Goal: Information Seeking & Learning: Learn about a topic

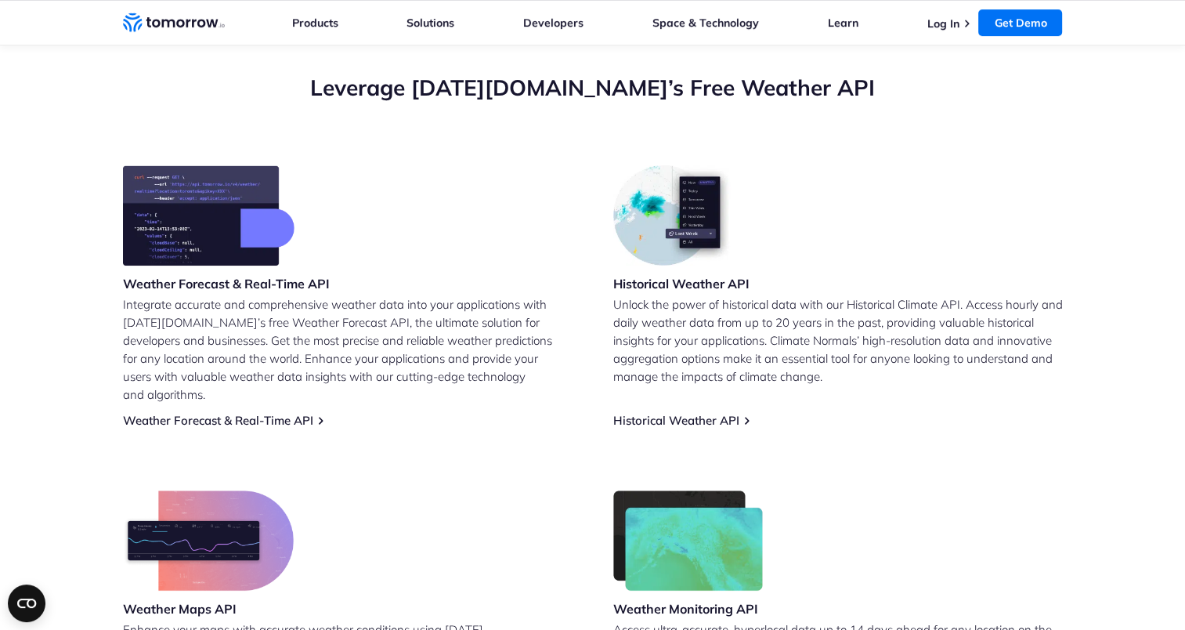
scroll to position [593, 0]
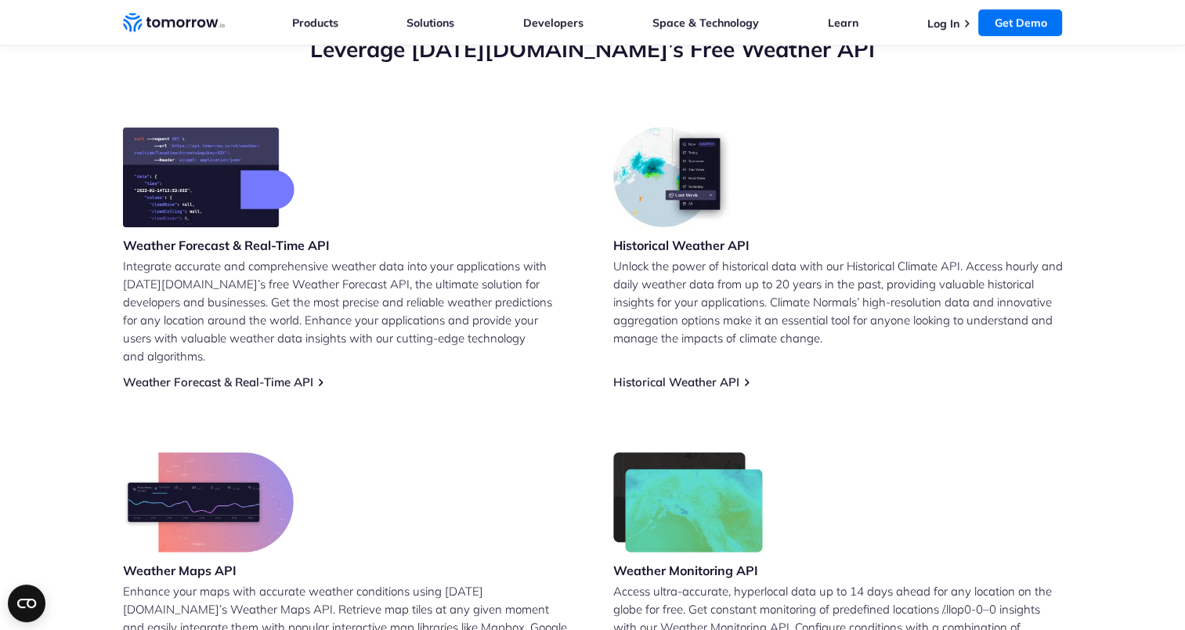
click at [305, 277] on p "Integrate accurate and comprehensive weather data into your applications with T…" at bounding box center [348, 311] width 450 height 108
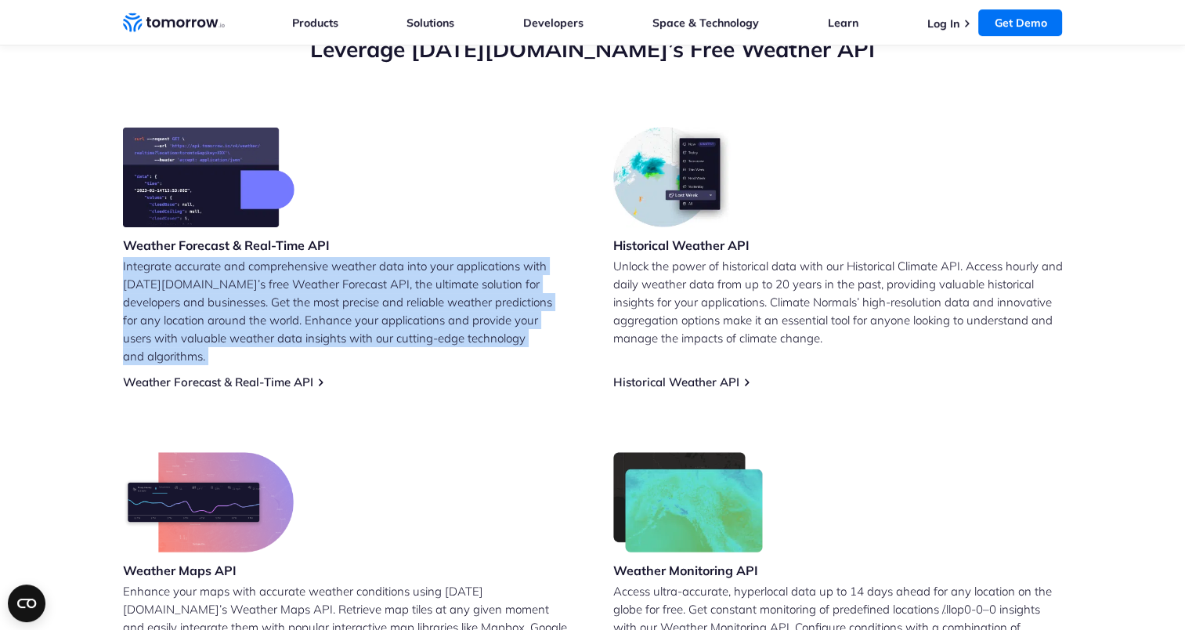
drag, startPoint x: 305, startPoint y: 277, endPoint x: 378, endPoint y: 298, distance: 76.4
click at [378, 298] on p "Integrate accurate and comprehensive weather data into your applications with T…" at bounding box center [348, 311] width 450 height 108
click at [399, 298] on p "Integrate accurate and comprehensive weather data into your applications with T…" at bounding box center [348, 311] width 450 height 108
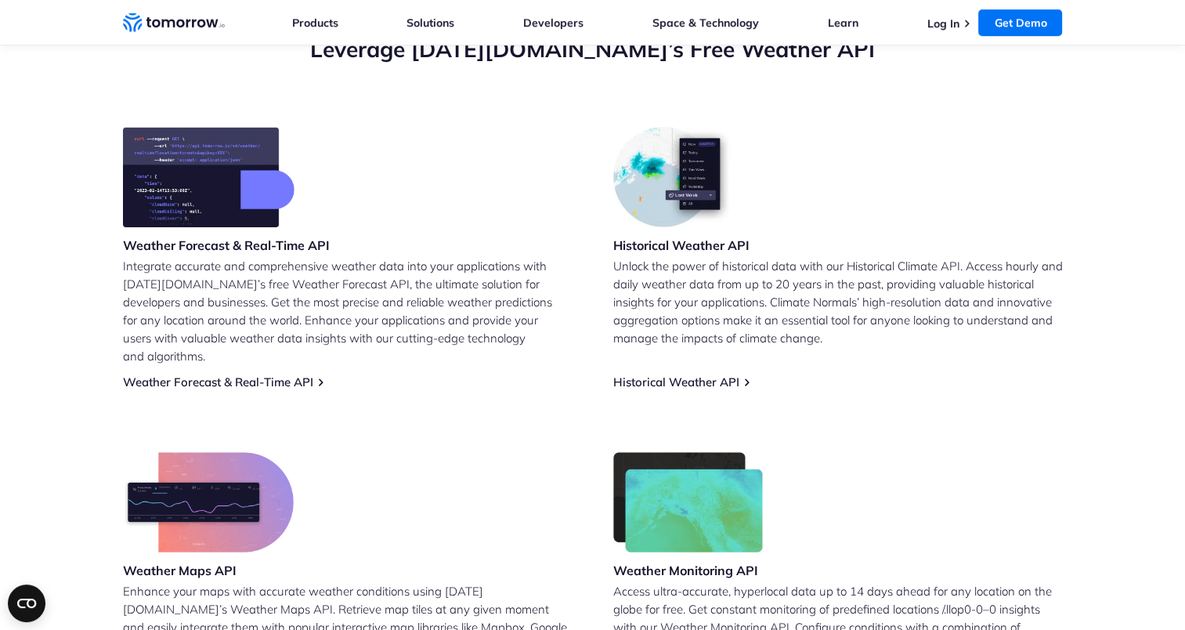
drag, startPoint x: 510, startPoint y: 336, endPoint x: 536, endPoint y: 336, distance: 25.8
click at [536, 336] on p "Integrate accurate and comprehensive weather data into your applications with T…" at bounding box center [348, 311] width 450 height 108
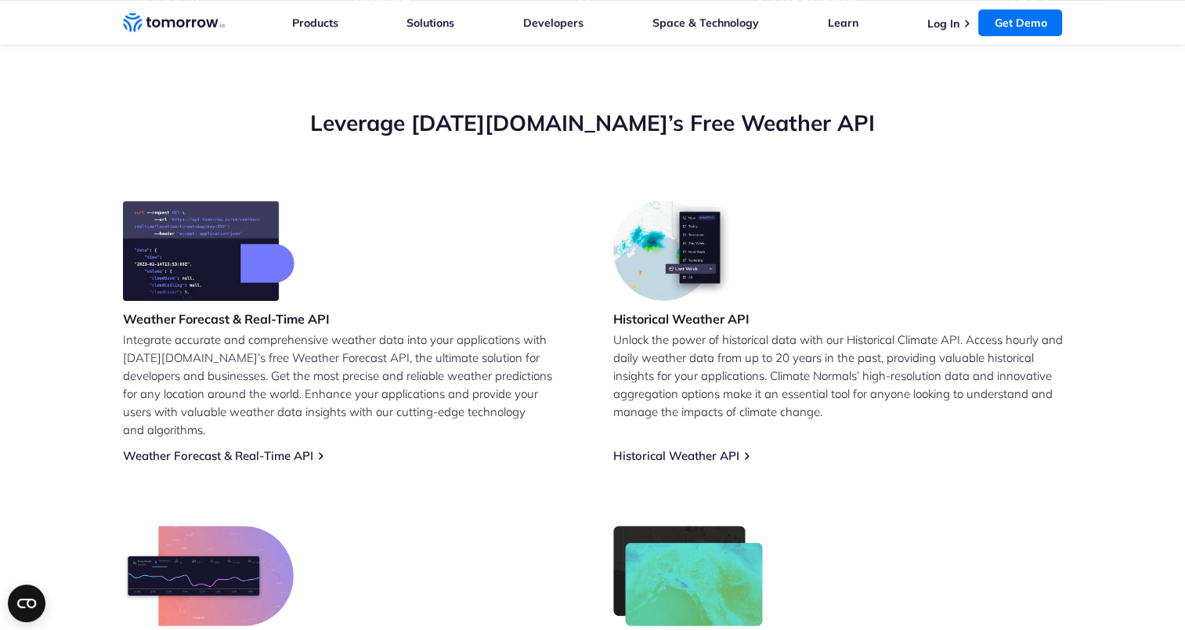
scroll to position [520, 0]
click at [689, 447] on link "Historical Weather API" at bounding box center [676, 454] width 126 height 15
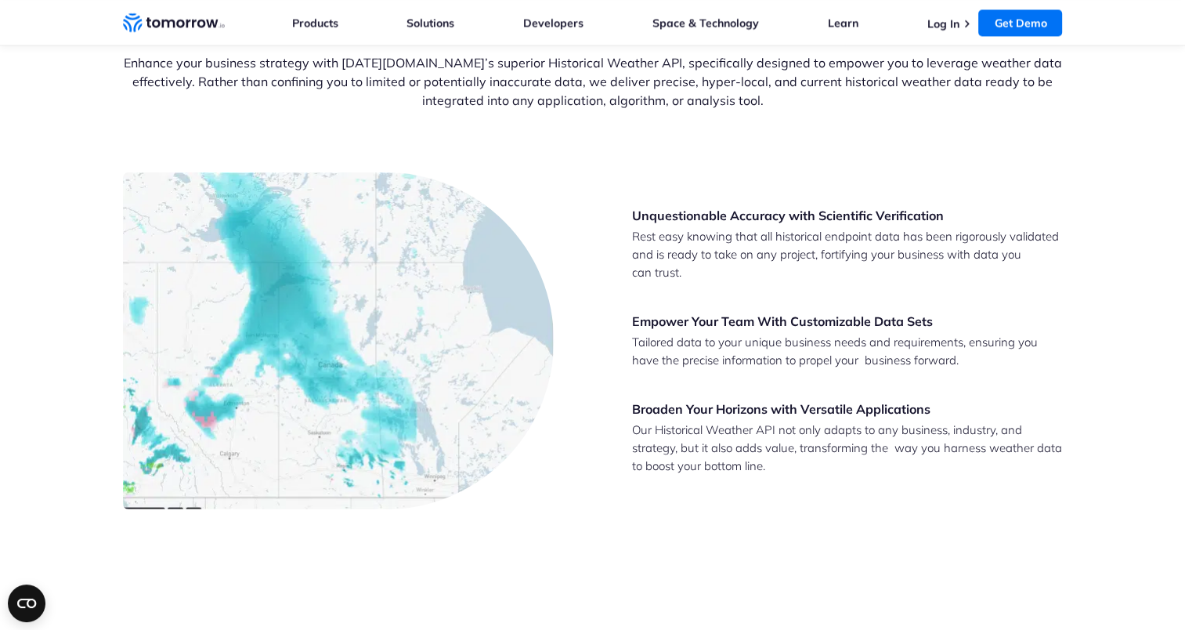
scroll to position [2403, 0]
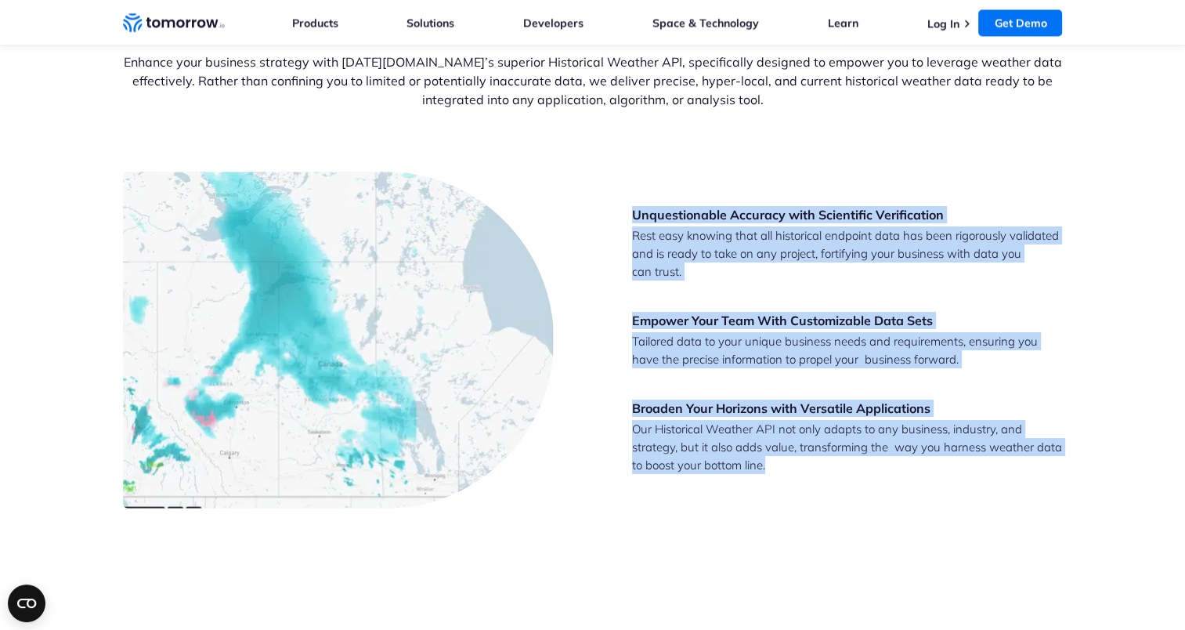
drag, startPoint x: 630, startPoint y: 215, endPoint x: 833, endPoint y: 484, distance: 337.1
click at [833, 484] on div "Unquestionable Accuracy with Scientific Verification Rest easy knowing that all…" at bounding box center [593, 340] width 940 height 337
drag, startPoint x: 833, startPoint y: 484, endPoint x: 777, endPoint y: 479, distance: 56.6
click at [777, 479] on div "Unquestionable Accuracy with Scientific Verification Rest easy knowing that all…" at bounding box center [593, 340] width 940 height 337
click at [764, 467] on p "Our Historical Weather API not only adapts to any business, industry, and strat…" at bounding box center [847, 447] width 431 height 54
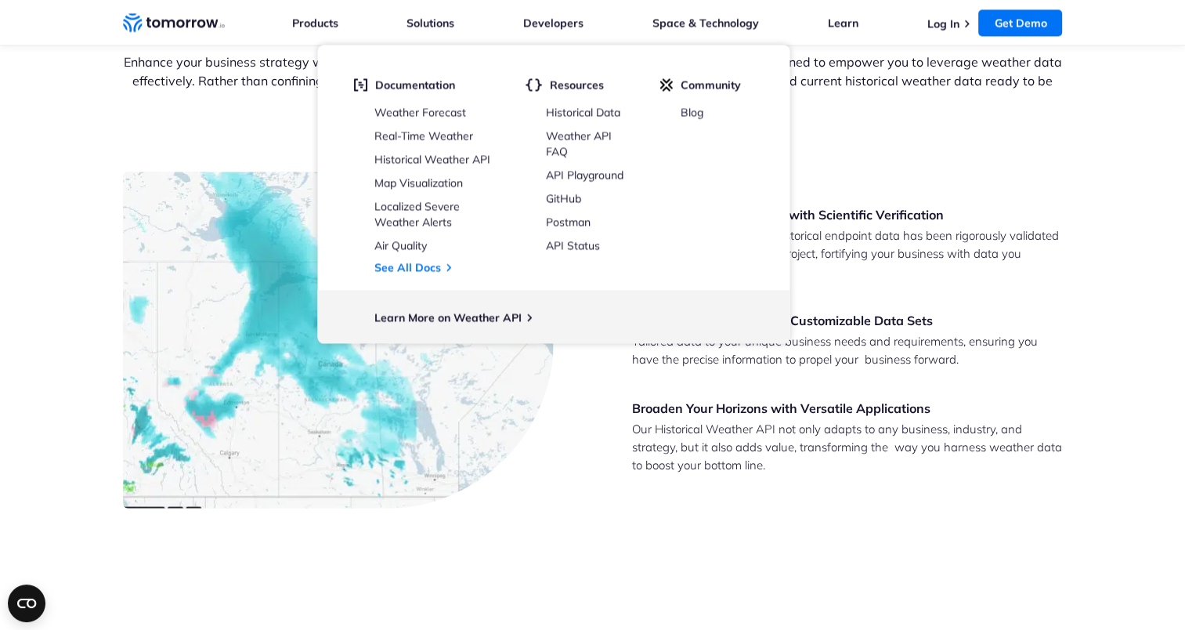
drag, startPoint x: 777, startPoint y: 468, endPoint x: 865, endPoint y: 497, distance: 92.4
click at [865, 497] on div "Unquestionable Accuracy with Scientific Verification Rest easy knowing that all…" at bounding box center [593, 340] width 940 height 337
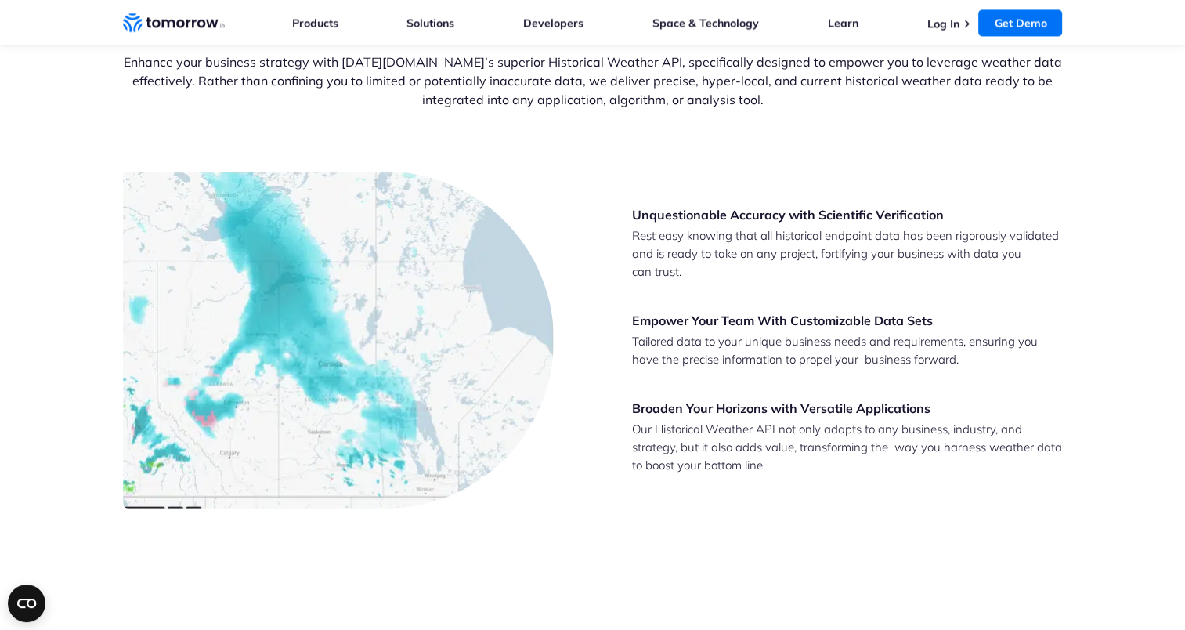
click at [801, 498] on div "Unquestionable Accuracy with Scientific Verification Rest easy knowing that all…" at bounding box center [593, 340] width 940 height 337
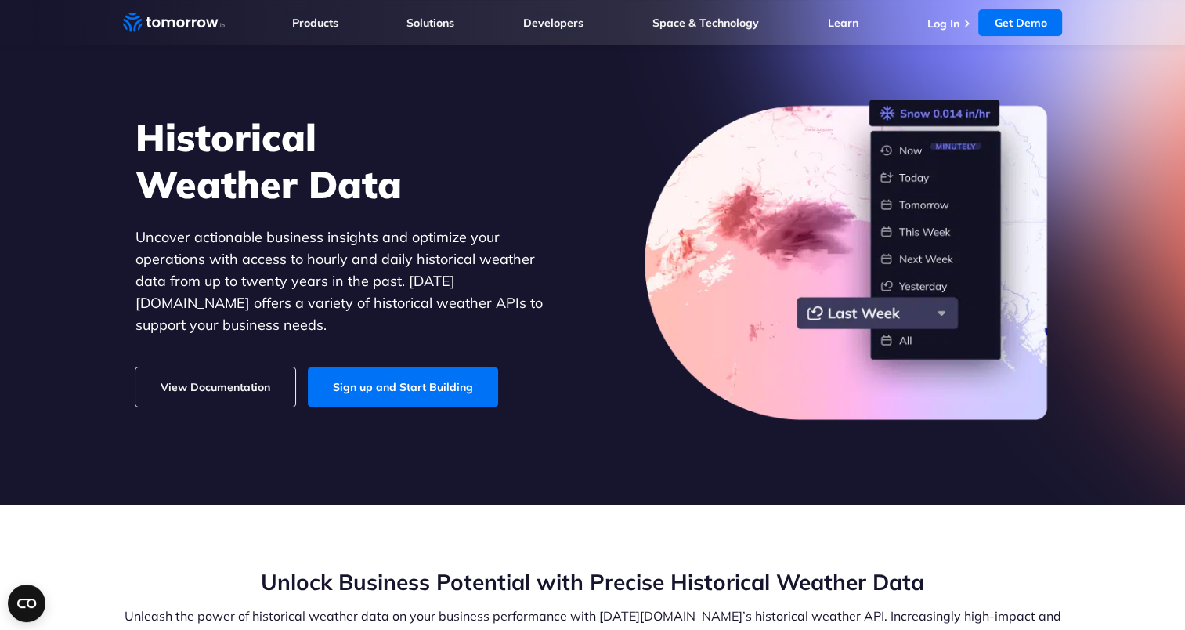
scroll to position [0, 0]
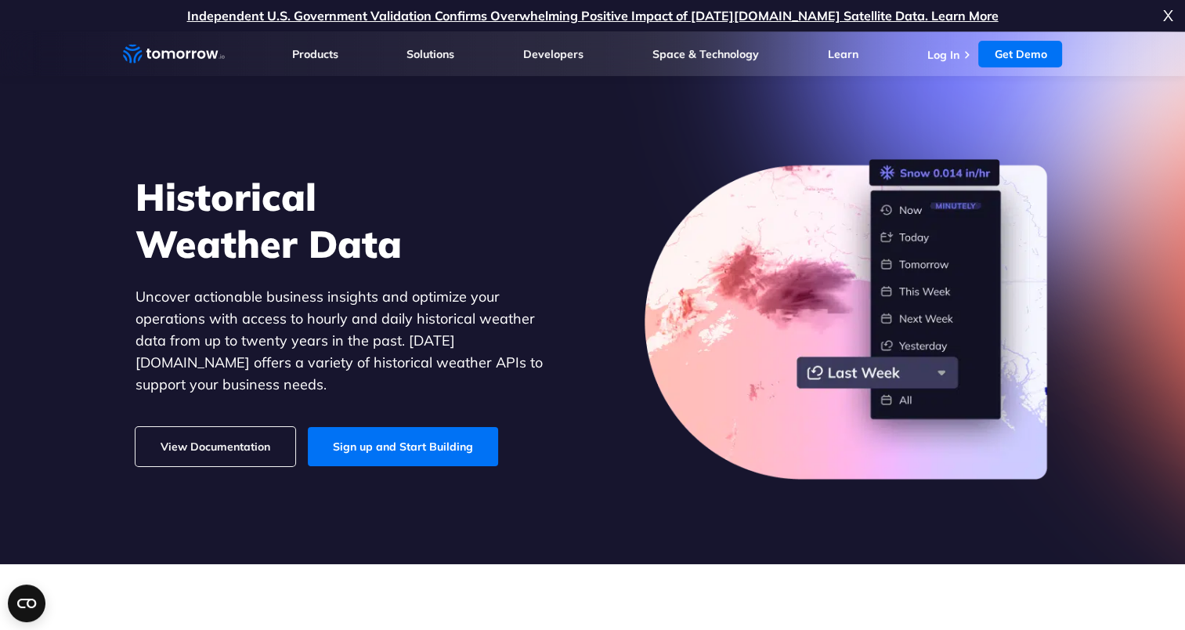
click at [170, 441] on link "View Documentation" at bounding box center [215, 446] width 160 height 39
click at [204, 430] on link "View Documentation" at bounding box center [215, 446] width 160 height 39
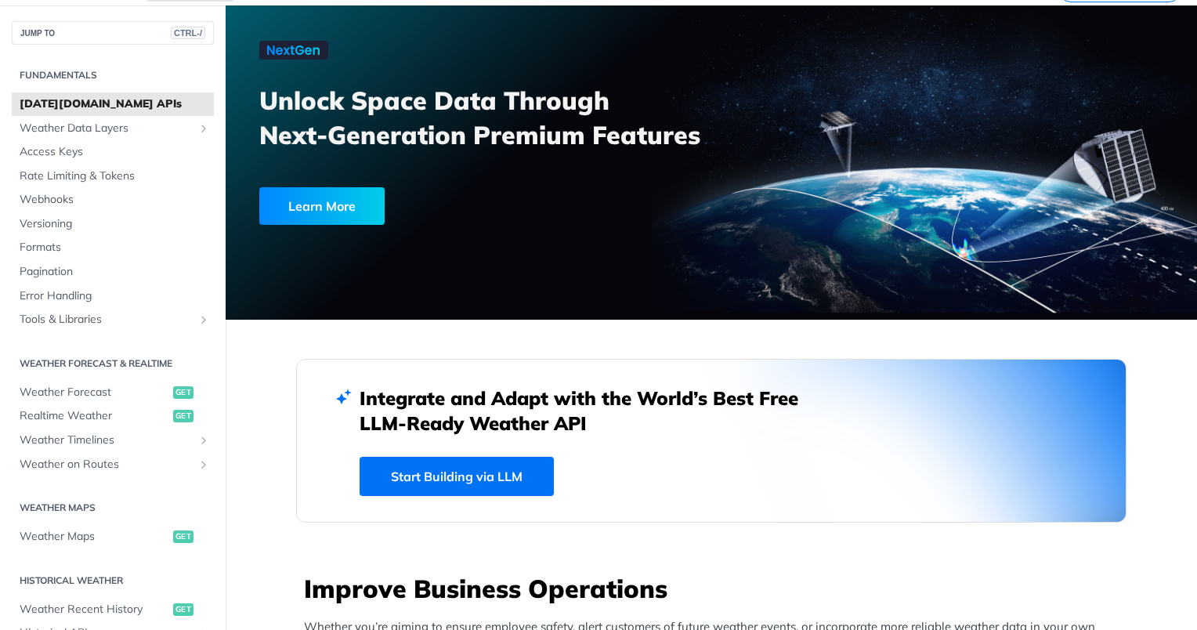
scroll to position [71, 0]
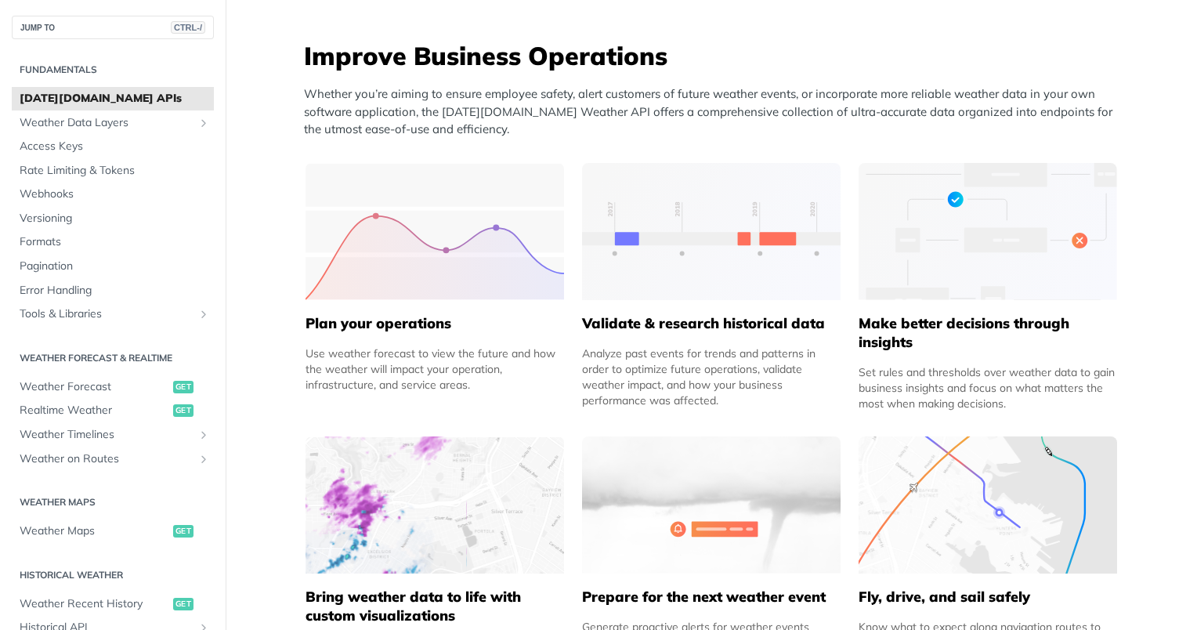
scroll to position [612, 0]
